Goal: Task Accomplishment & Management: Use online tool/utility

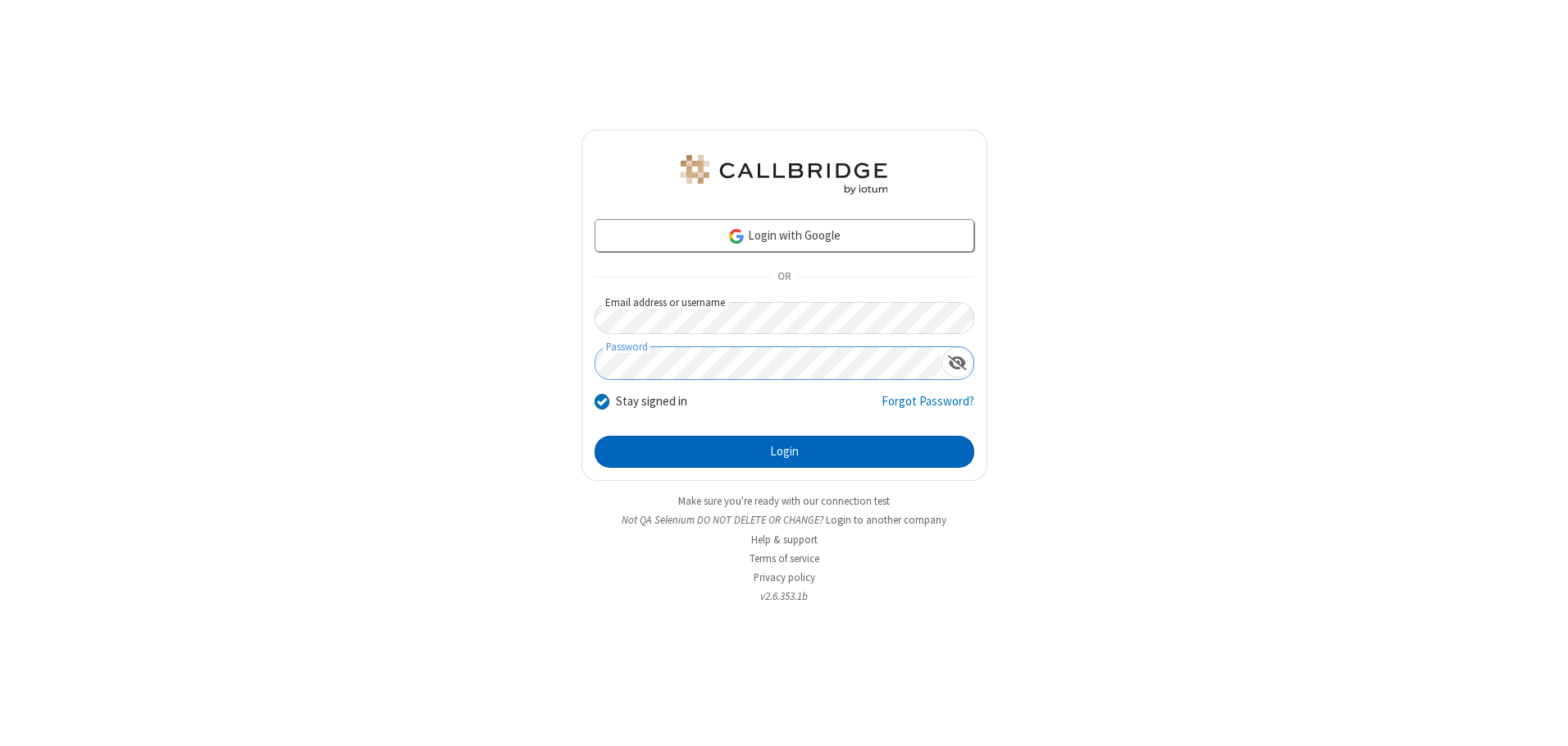
click at [784, 451] on button "Login" at bounding box center [785, 451] width 380 height 33
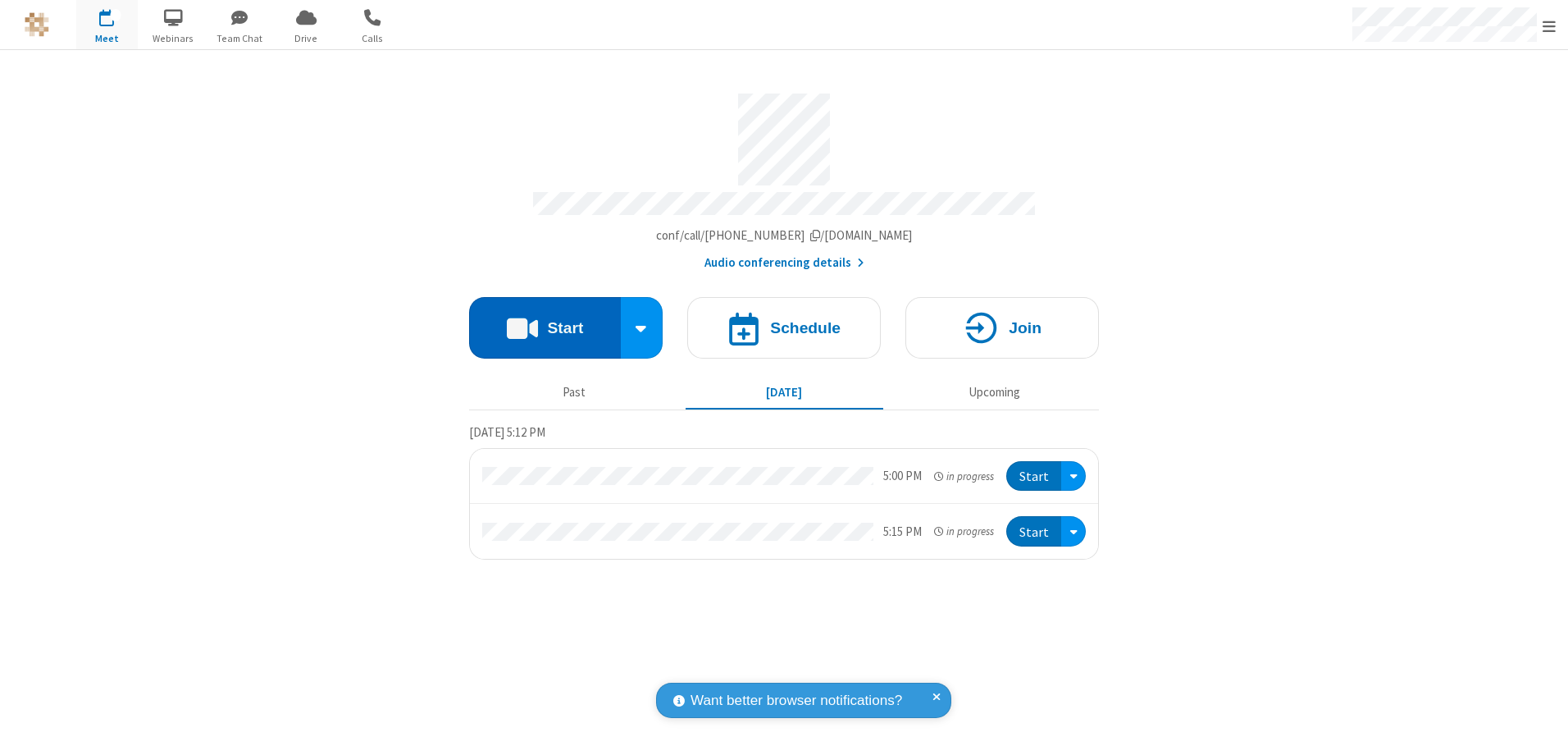
click at [544, 321] on button "Start" at bounding box center [544, 327] width 152 height 61
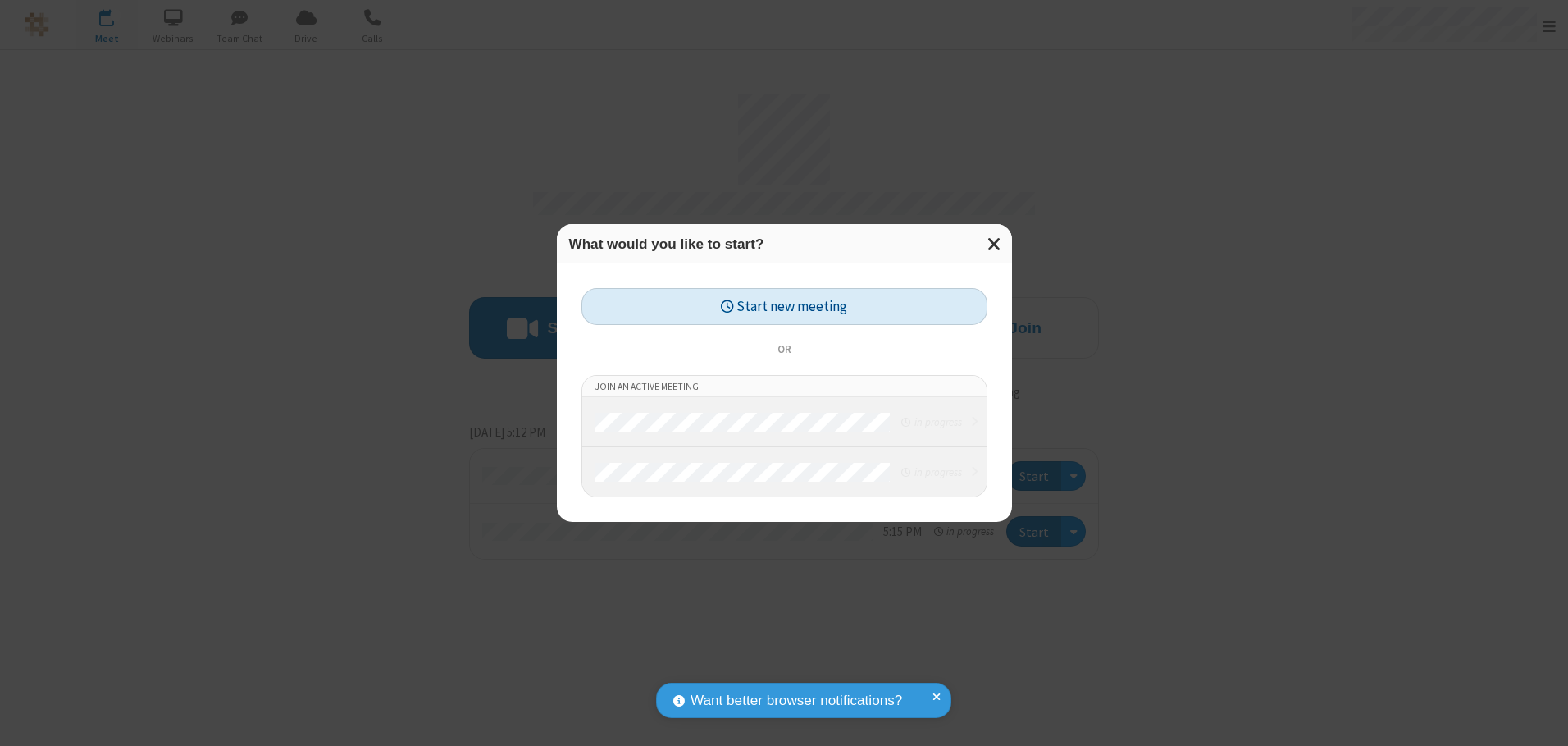
click at [784, 306] on button "Start new meeting" at bounding box center [784, 306] width 406 height 37
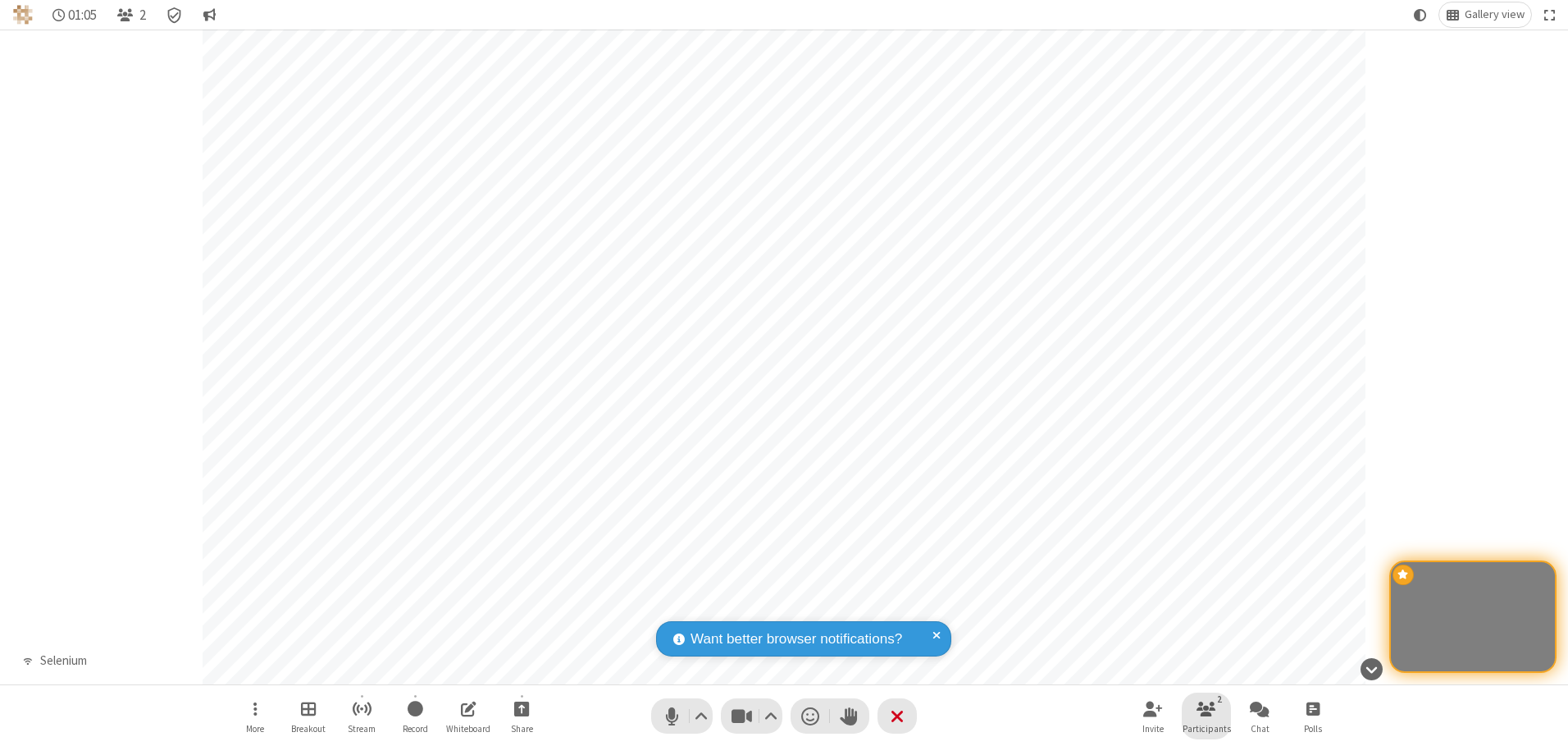
click at [1207, 727] on span "Participants" at bounding box center [1207, 728] width 48 height 10
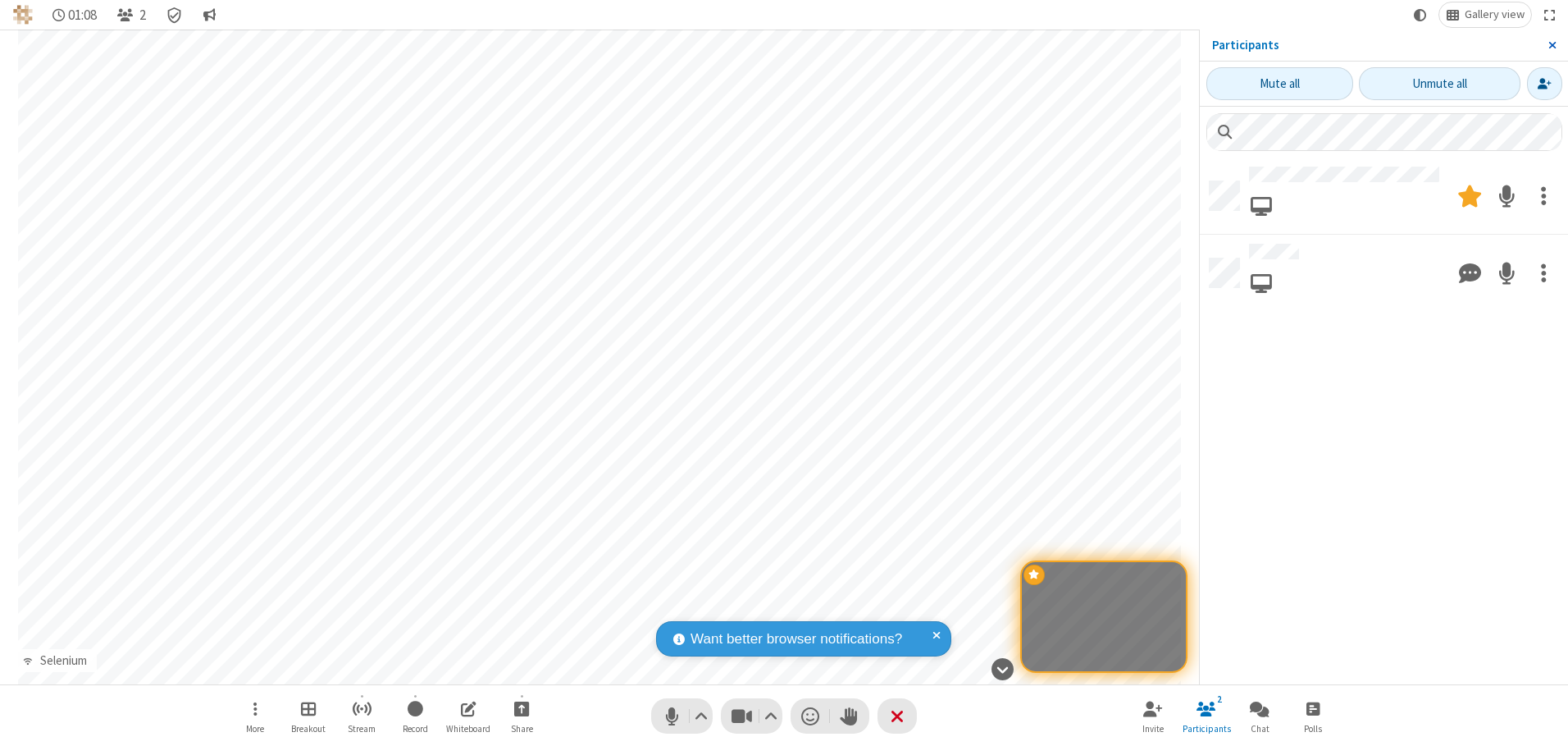
click at [1552, 45] on span "Close sidebar" at bounding box center [1552, 44] width 8 height 13
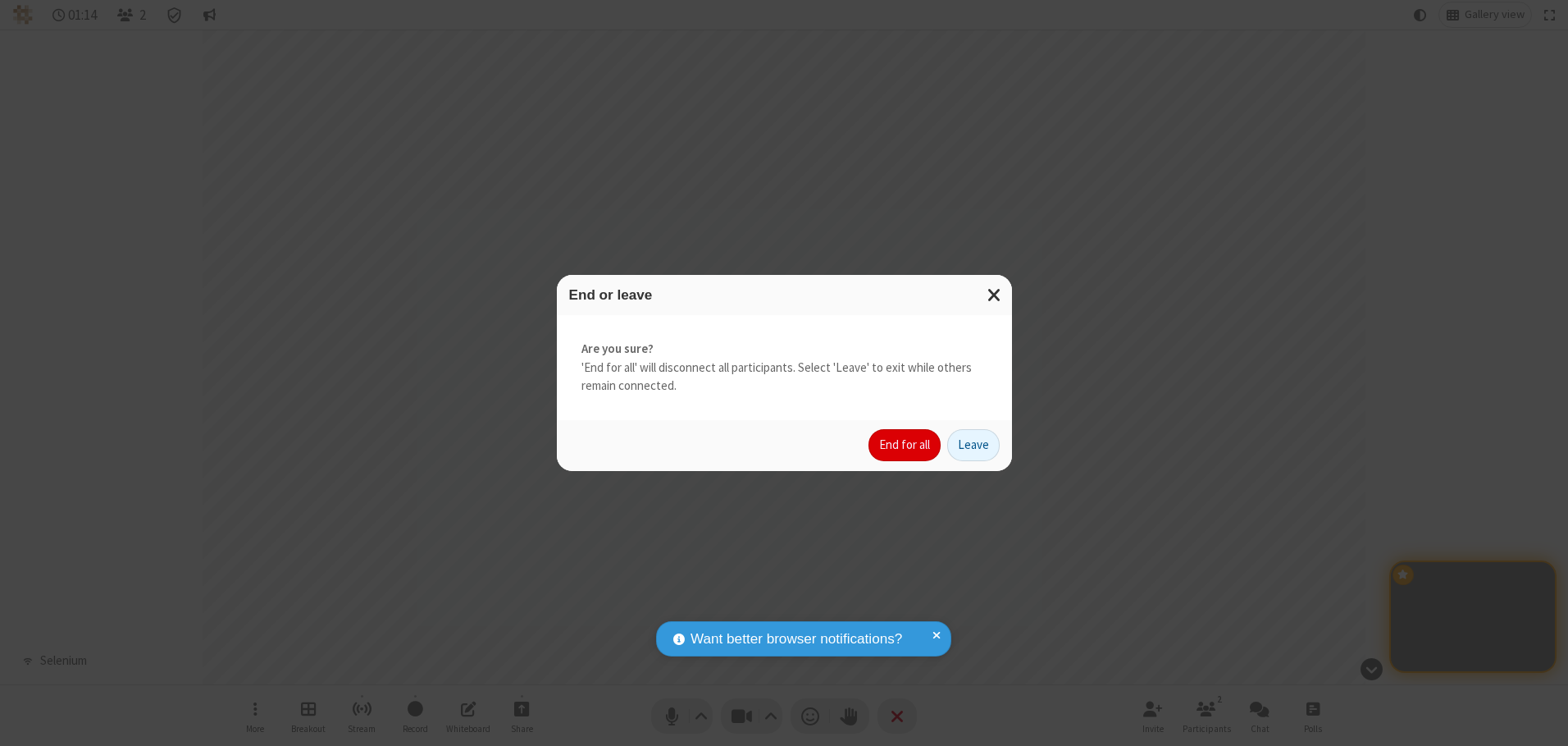
click at [906, 445] on button "End for all" at bounding box center [904, 445] width 72 height 33
